Goal: Task Accomplishment & Management: Manage account settings

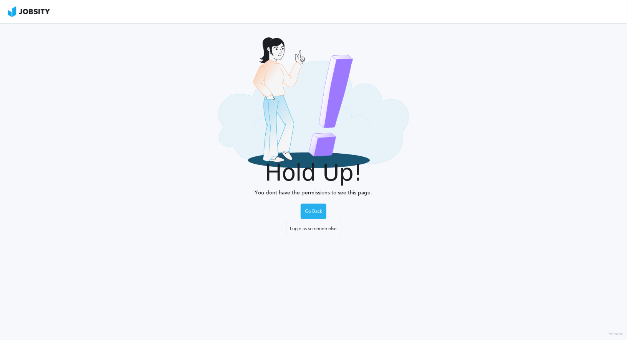
click at [312, 213] on div "Go Back" at bounding box center [313, 211] width 25 height 15
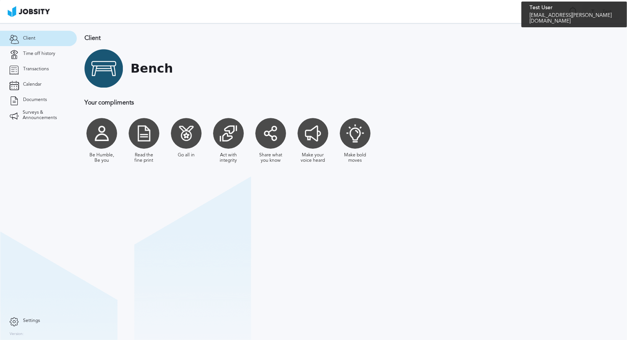
click at [609, 13] on span "Test" at bounding box center [606, 11] width 17 height 5
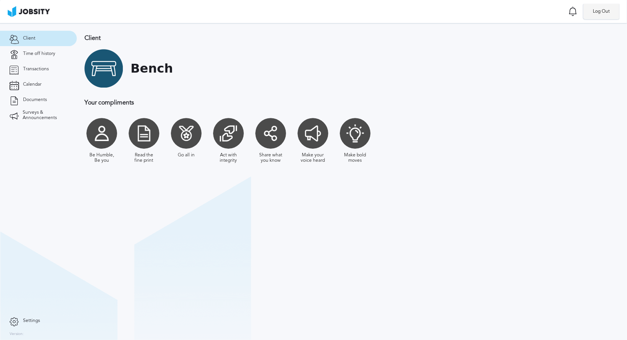
click at [602, 12] on li "Log Out" at bounding box center [601, 11] width 36 height 15
